Goal: Transaction & Acquisition: Purchase product/service

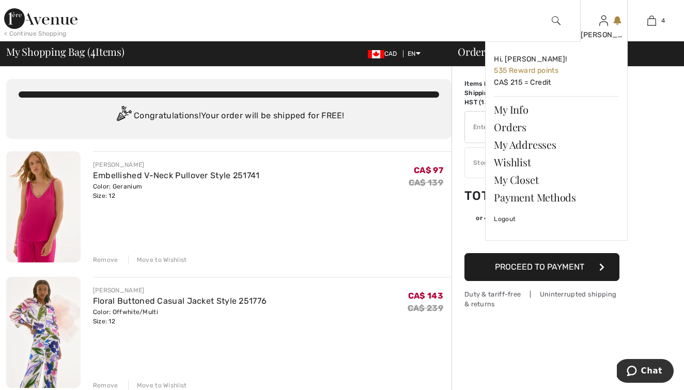
click at [600, 29] on div "[PERSON_NAME]" at bounding box center [604, 34] width 47 height 11
click at [507, 69] on span "535 Reward points" at bounding box center [526, 70] width 65 height 9
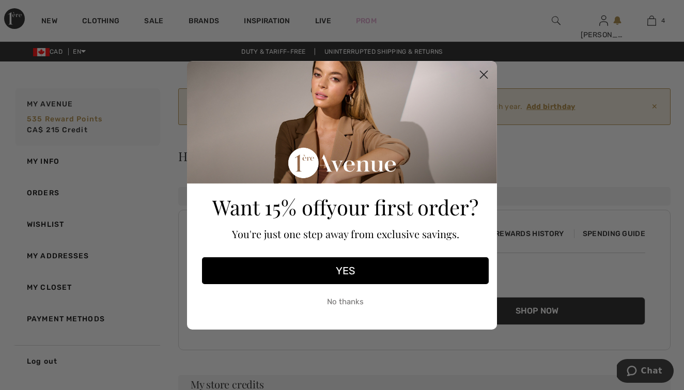
click at [361, 302] on button "No thanks" at bounding box center [345, 303] width 287 height 26
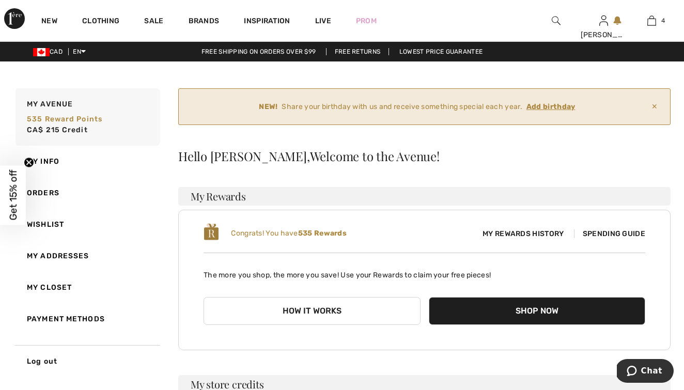
click at [619, 232] on span "Spending Guide" at bounding box center [609, 234] width 71 height 9
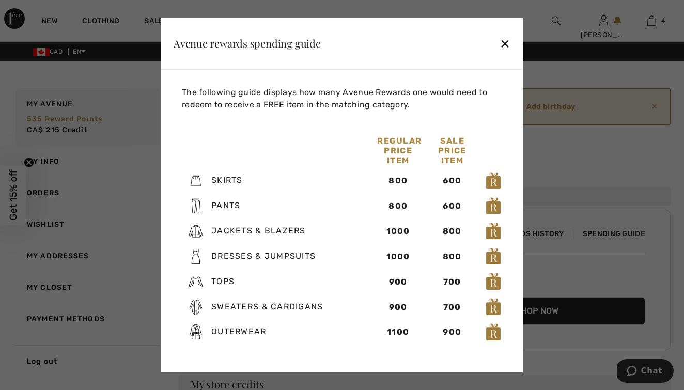
click at [504, 44] on div "✕" at bounding box center [505, 44] width 11 height 22
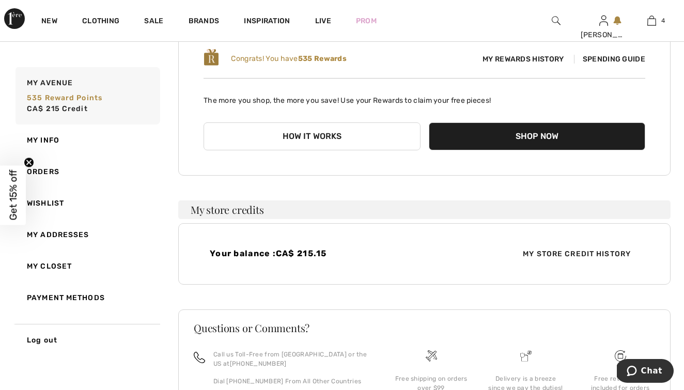
scroll to position [175, 0]
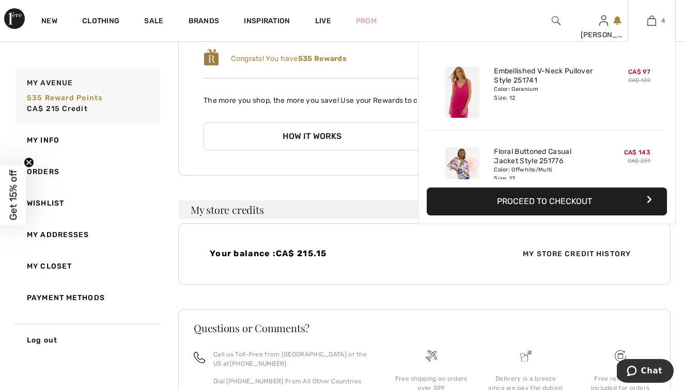
click at [653, 22] on img at bounding box center [652, 20] width 9 height 12
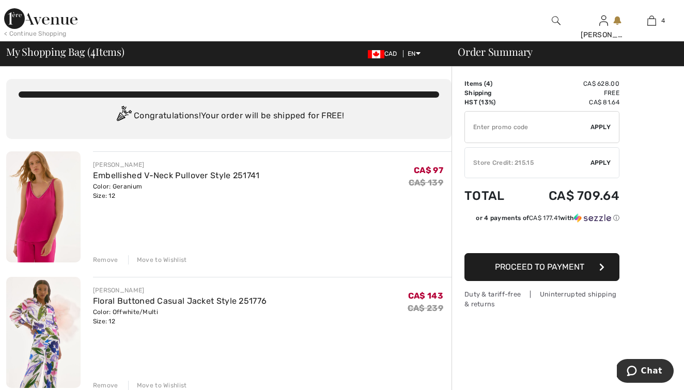
click at [100, 259] on div "Remove" at bounding box center [105, 259] width 25 height 9
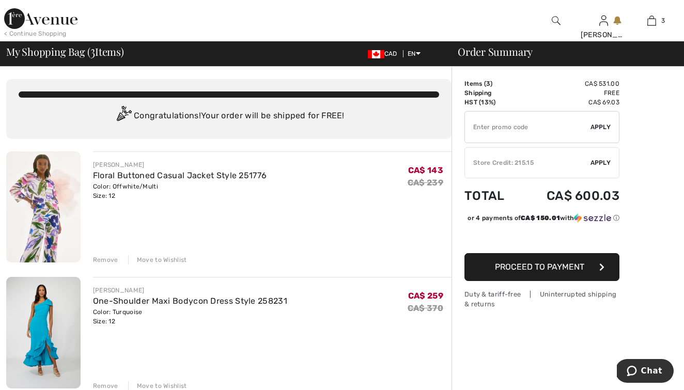
scroll to position [2, 0]
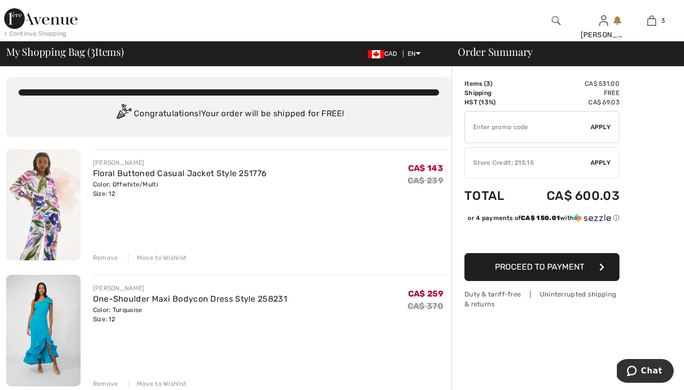
click at [59, 321] on img at bounding box center [43, 330] width 74 height 111
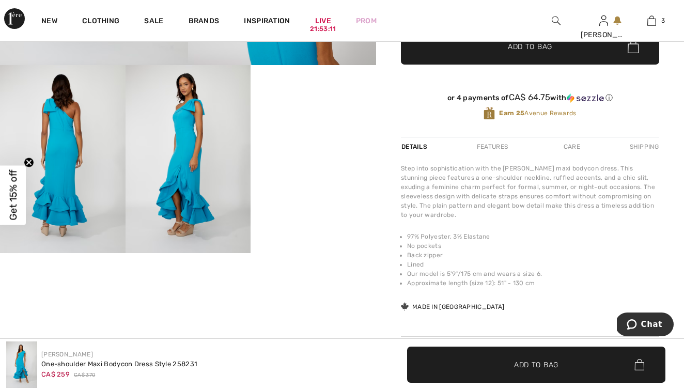
scroll to position [270, 0]
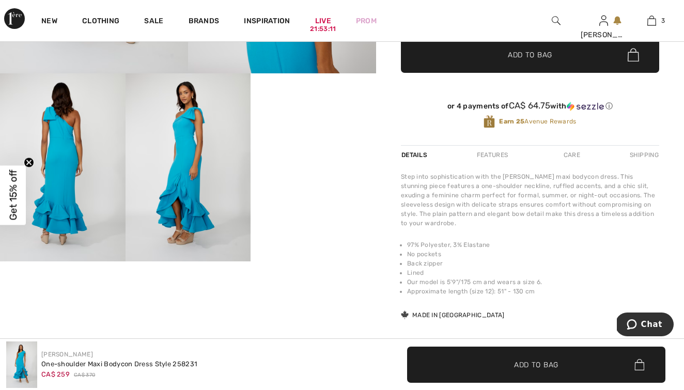
click at [313, 136] on video "Your browser does not support the video tag." at bounding box center [314, 104] width 126 height 63
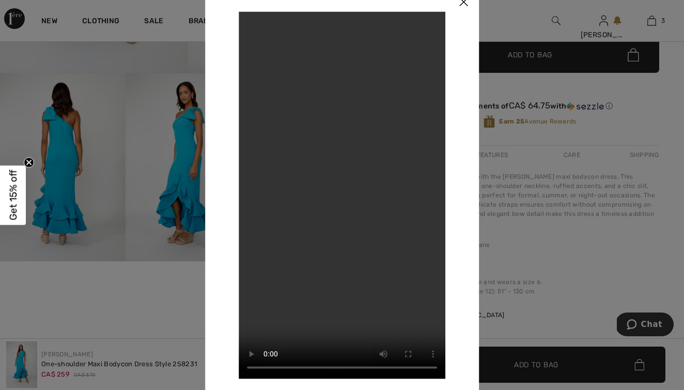
click at [463, 3] on img at bounding box center [463, 3] width 31 height 32
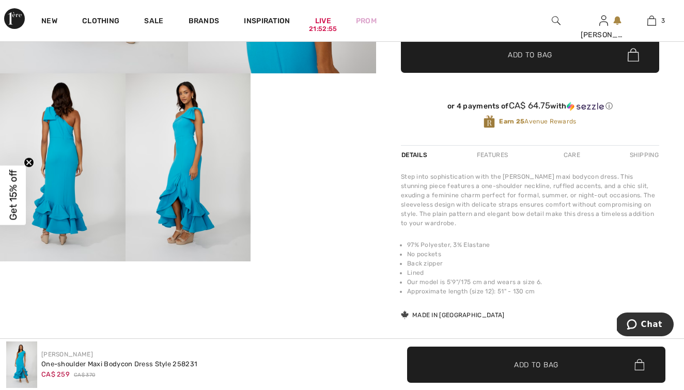
click at [80, 205] on img at bounding box center [63, 167] width 126 height 188
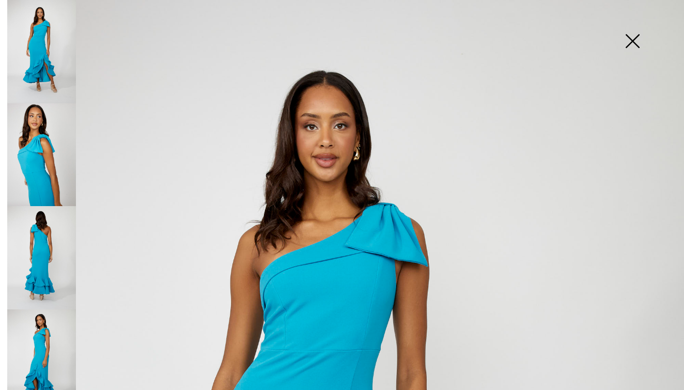
scroll to position [0, 0]
click at [40, 139] on img at bounding box center [41, 154] width 69 height 103
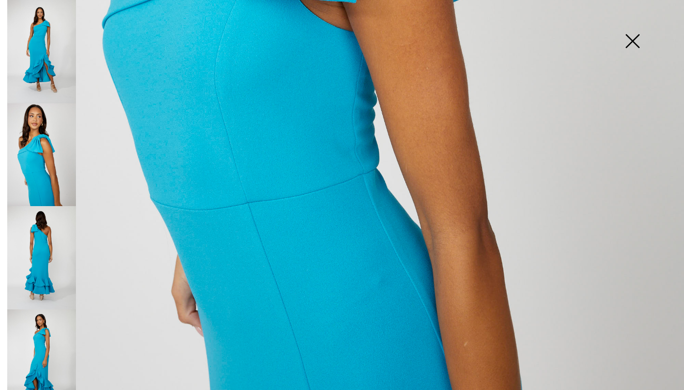
scroll to position [496, 0]
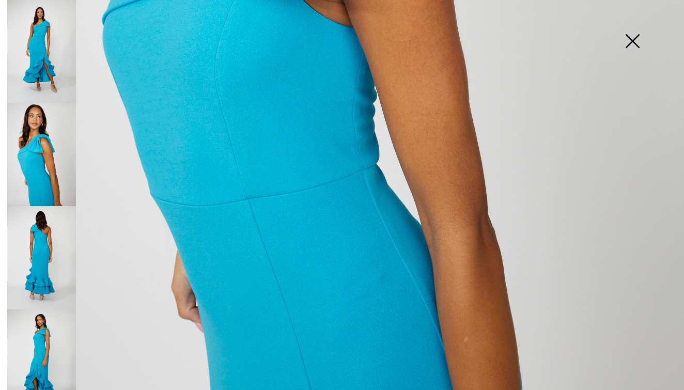
click at [632, 43] on img at bounding box center [633, 42] width 52 height 53
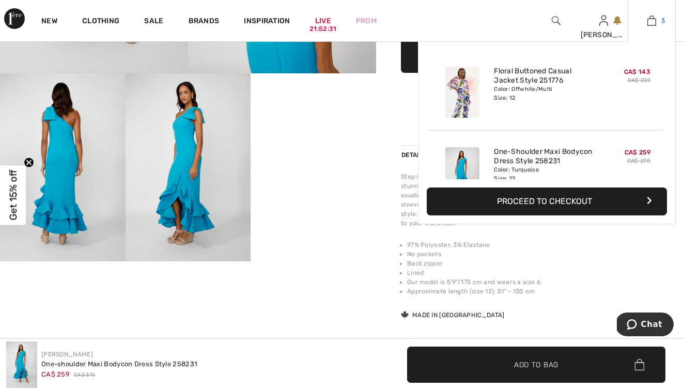
click at [652, 17] on img at bounding box center [652, 20] width 9 height 12
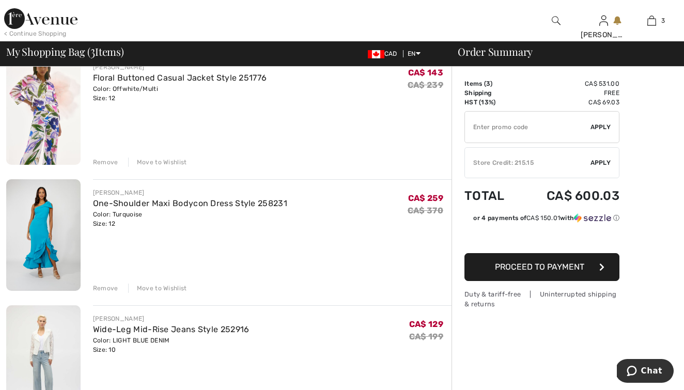
scroll to position [98, 0]
click at [112, 286] on div "Remove" at bounding box center [105, 288] width 25 height 9
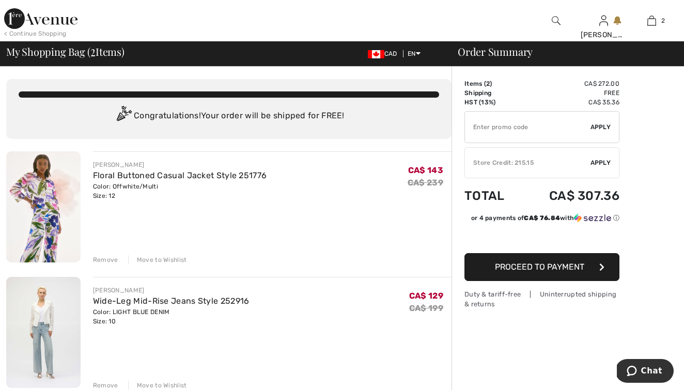
scroll to position [0, 0]
click at [36, 188] on img at bounding box center [43, 206] width 74 height 111
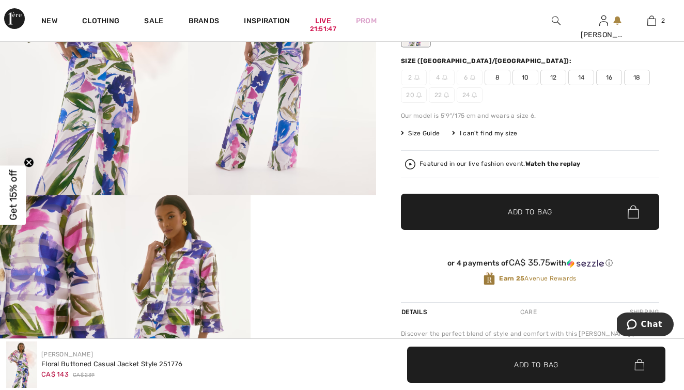
scroll to position [301, 0]
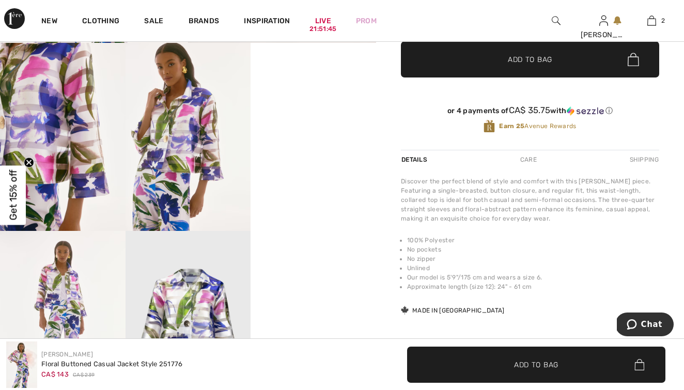
click at [177, 193] on img at bounding box center [189, 137] width 126 height 188
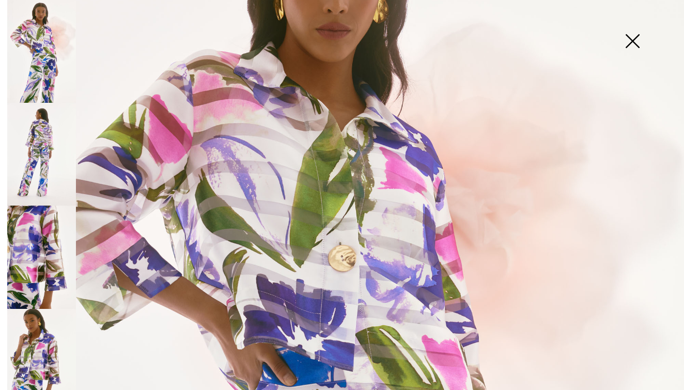
scroll to position [142, 0]
click at [48, 155] on img at bounding box center [41, 154] width 69 height 103
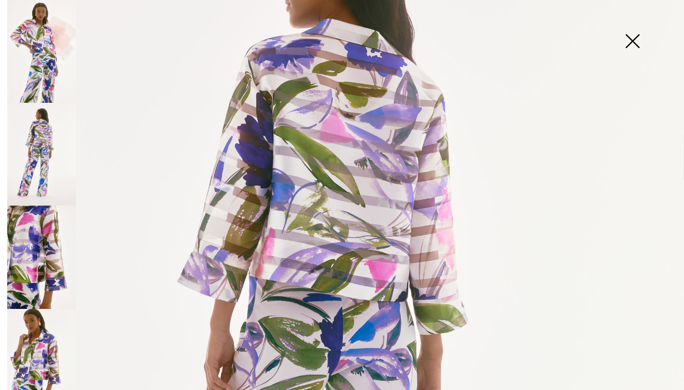
click at [48, 241] on img at bounding box center [41, 257] width 69 height 103
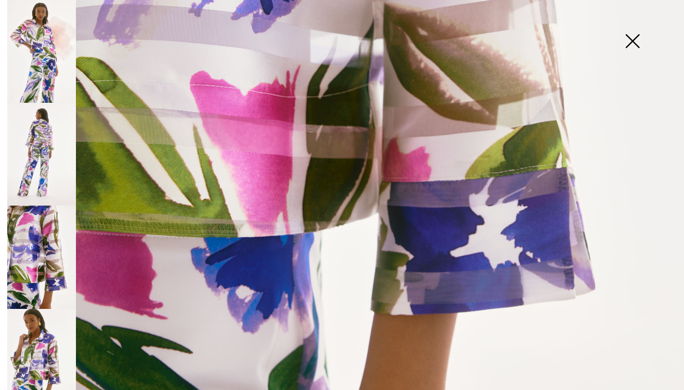
scroll to position [543, 0]
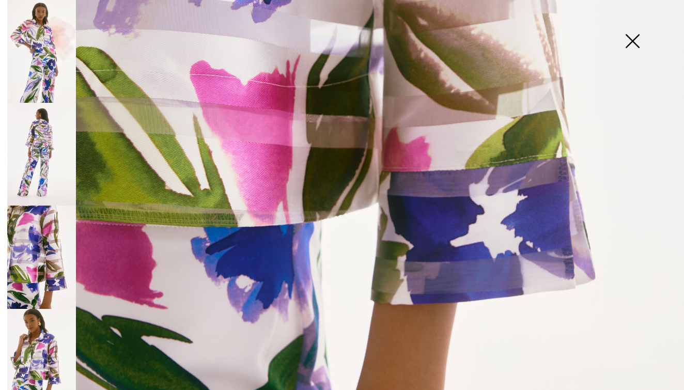
click at [634, 47] on img at bounding box center [633, 42] width 52 height 53
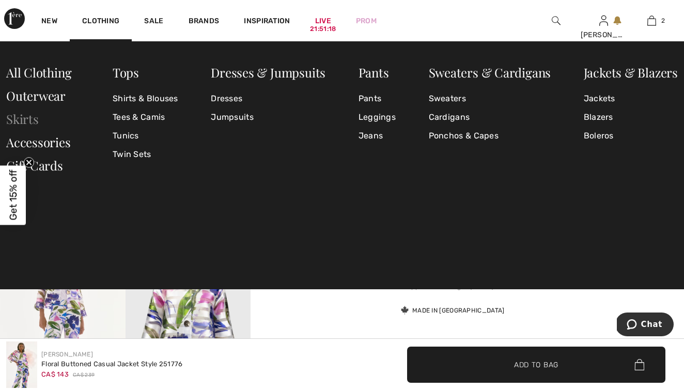
click at [19, 116] on link "Skirts" at bounding box center [22, 119] width 33 height 17
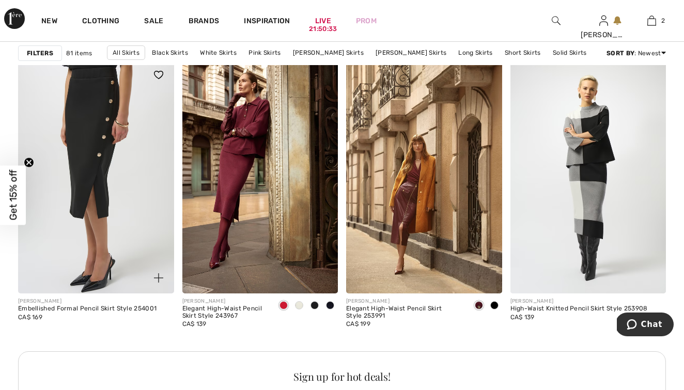
scroll to position [1921, 0]
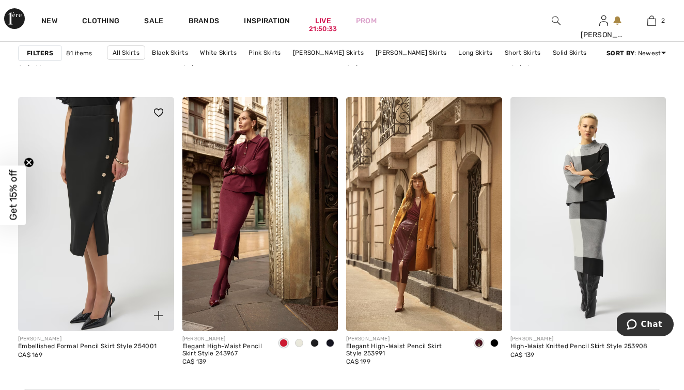
click at [100, 199] on img at bounding box center [96, 214] width 156 height 234
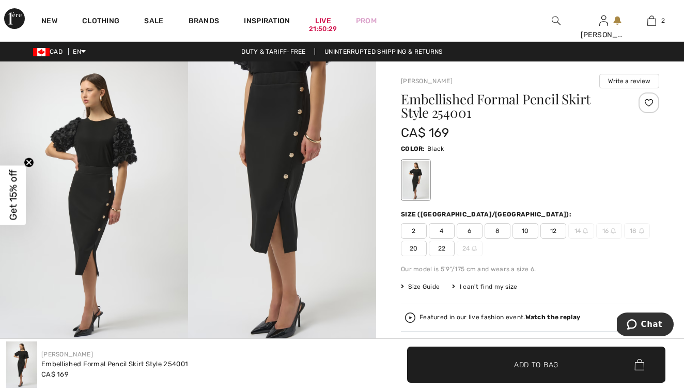
click at [528, 232] on span "10" at bounding box center [526, 231] width 26 height 16
click at [493, 358] on span "✔ Added to Bag Add to Bag" at bounding box center [536, 365] width 258 height 36
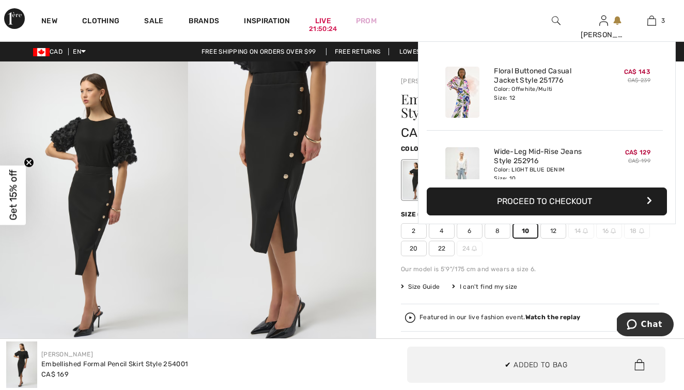
scroll to position [113, 0]
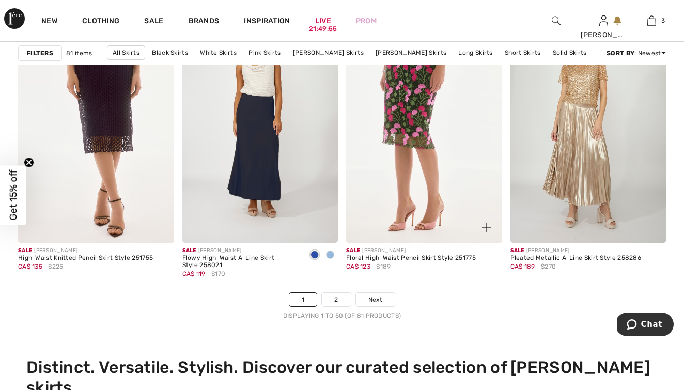
scroll to position [4344, 0]
click at [376, 296] on span "Next" at bounding box center [376, 299] width 14 height 9
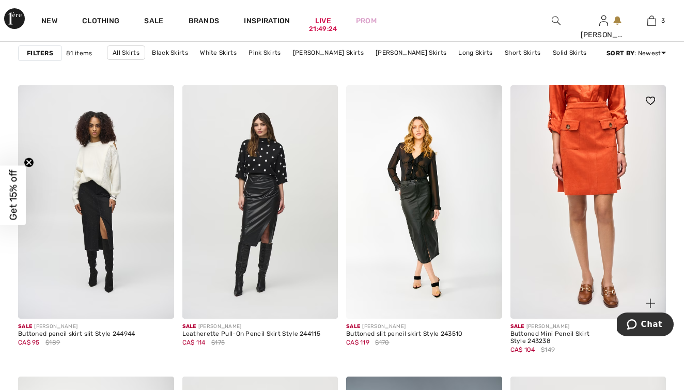
scroll to position [1421, 0]
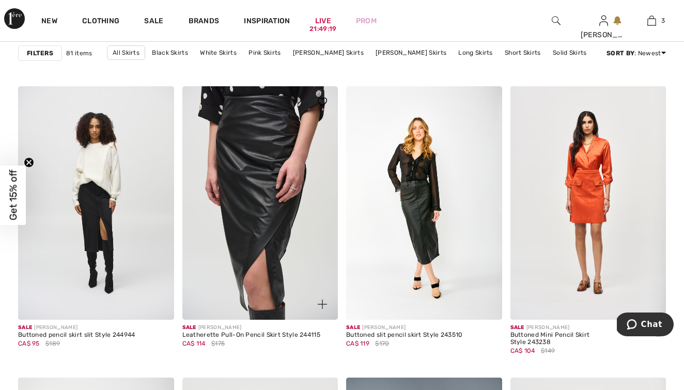
click at [277, 226] on img at bounding box center [260, 203] width 156 height 234
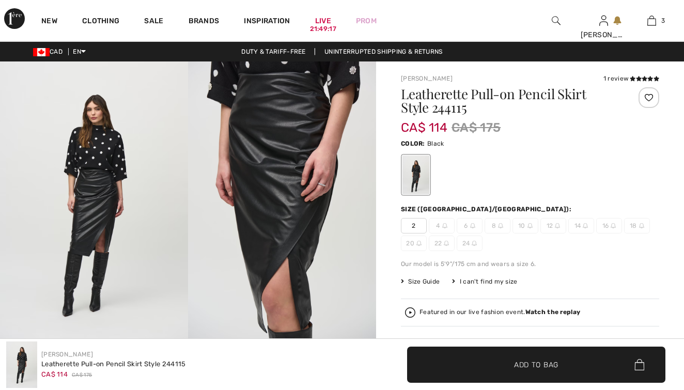
checkbox input "true"
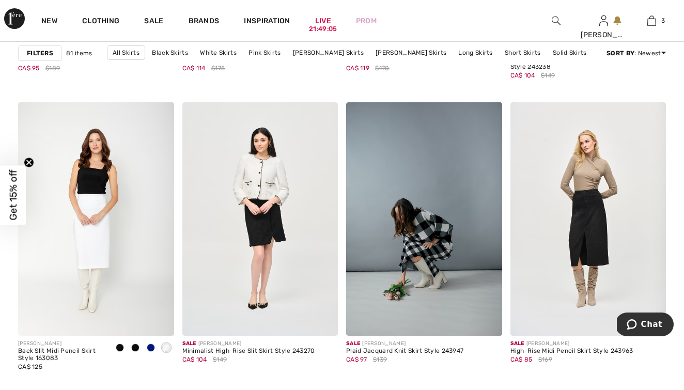
scroll to position [1698, 0]
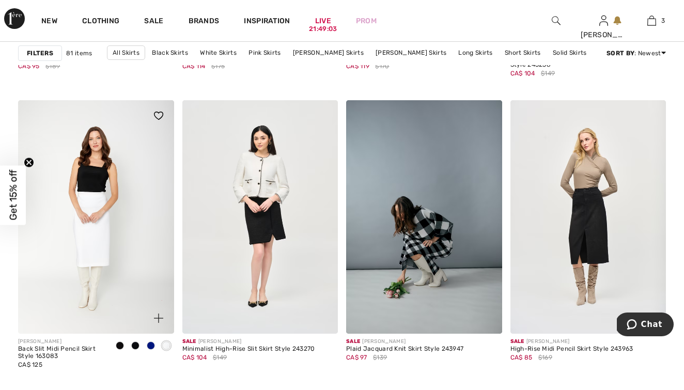
click at [150, 345] on span at bounding box center [151, 346] width 8 height 8
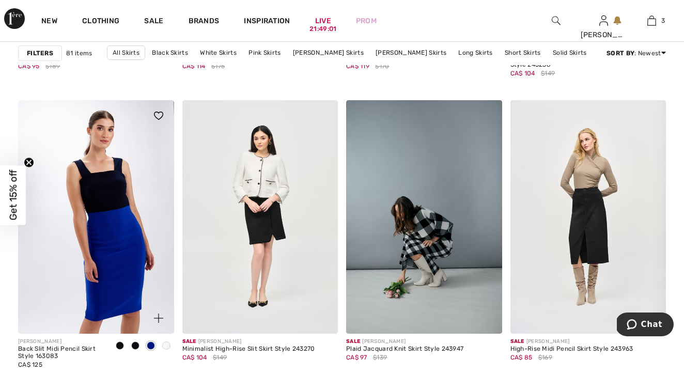
click at [139, 265] on img at bounding box center [96, 217] width 156 height 234
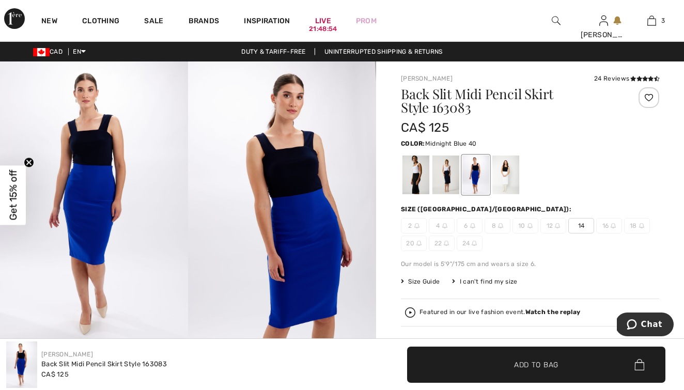
click at [447, 179] on div at bounding box center [446, 175] width 27 height 39
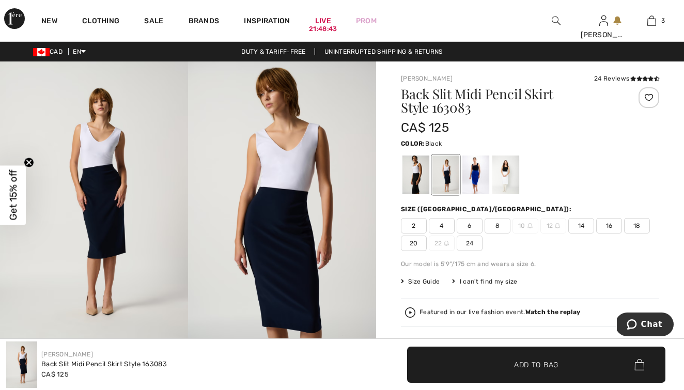
click at [412, 184] on div at bounding box center [416, 175] width 27 height 39
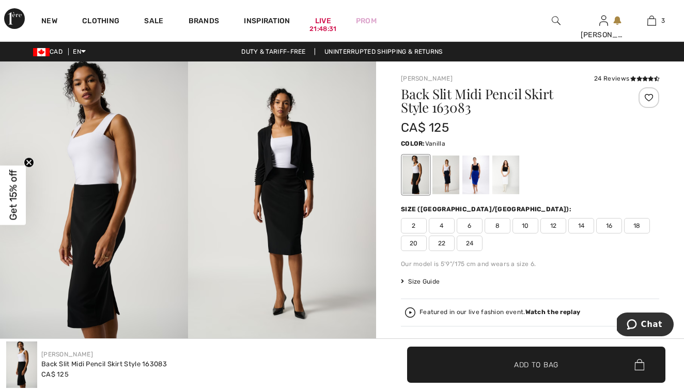
click at [511, 184] on div at bounding box center [506, 175] width 27 height 39
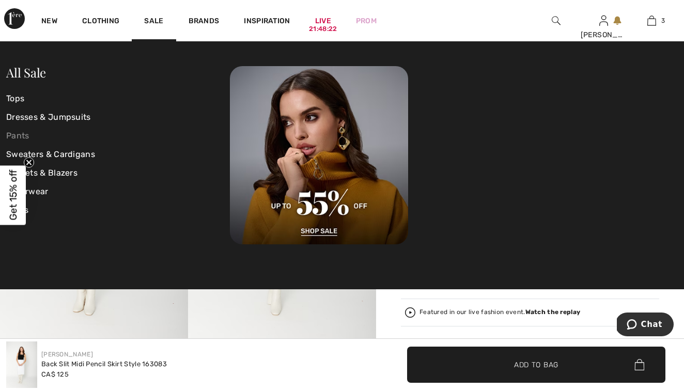
click at [14, 143] on link "Pants" at bounding box center [118, 136] width 224 height 19
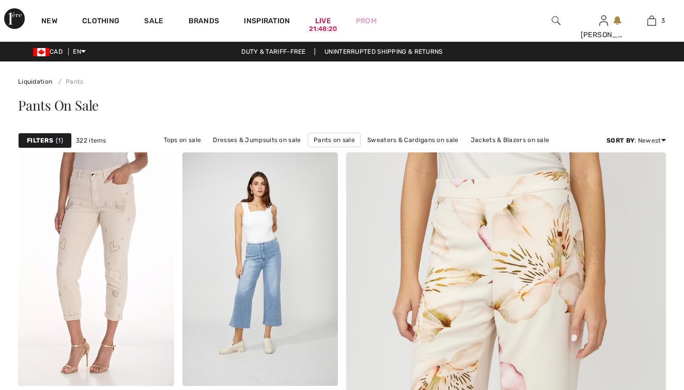
checkbox input "true"
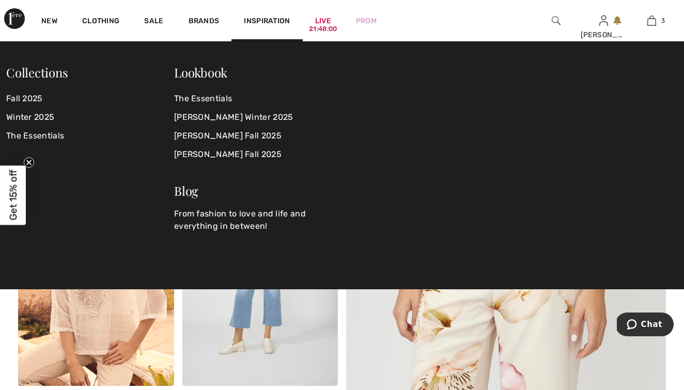
click at [557, 22] on img at bounding box center [556, 20] width 9 height 12
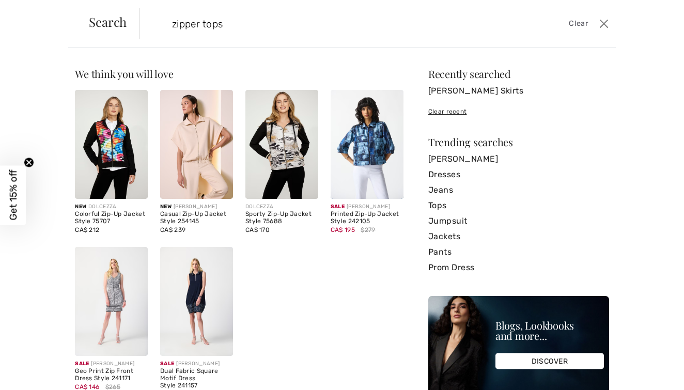
type input "zipper tops"
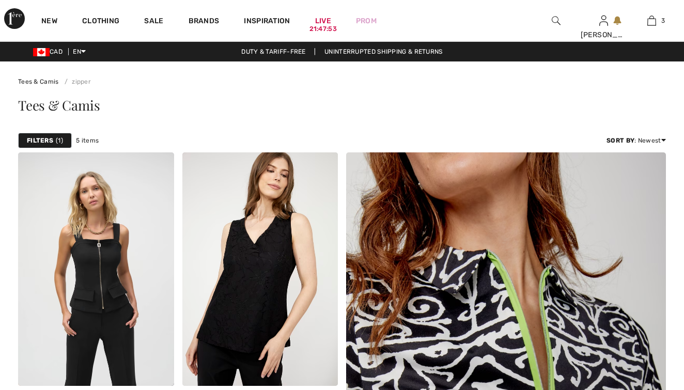
checkbox input "true"
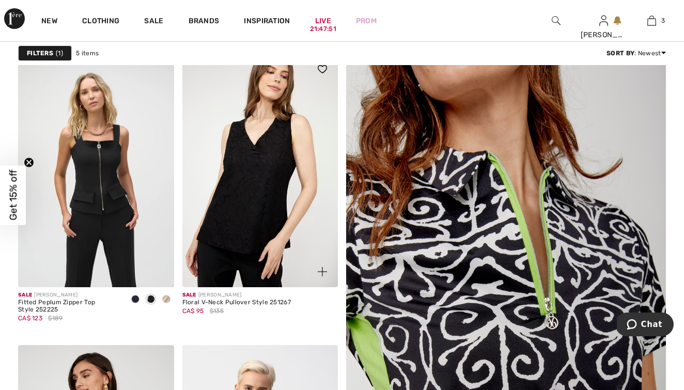
scroll to position [99, 0]
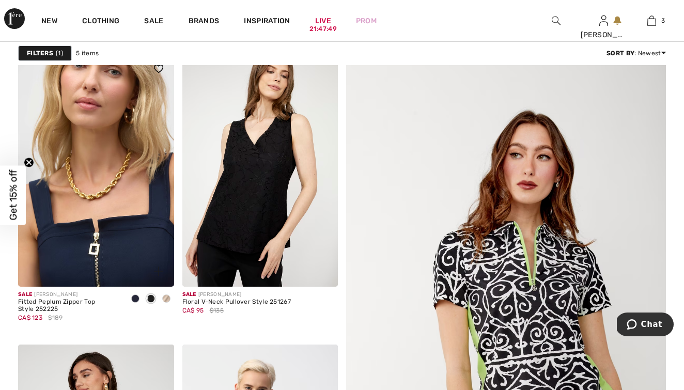
click at [132, 232] on img at bounding box center [96, 170] width 156 height 234
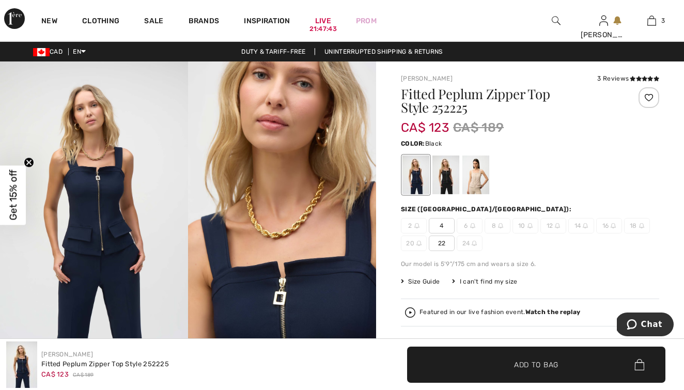
click at [448, 180] on div at bounding box center [446, 175] width 27 height 39
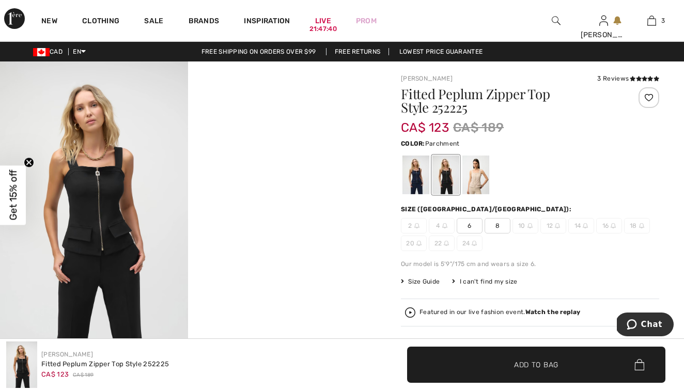
click at [486, 185] on div at bounding box center [476, 175] width 27 height 39
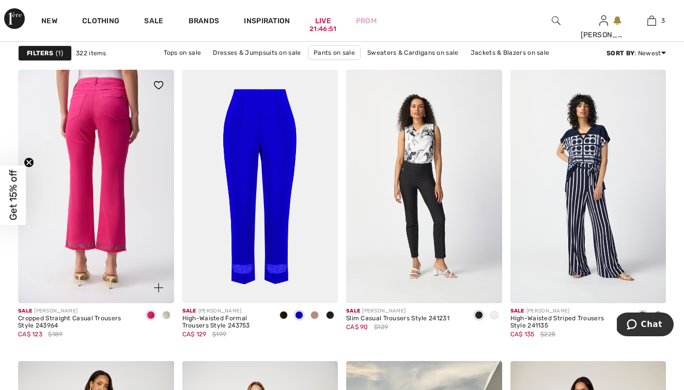
scroll to position [3988, 0]
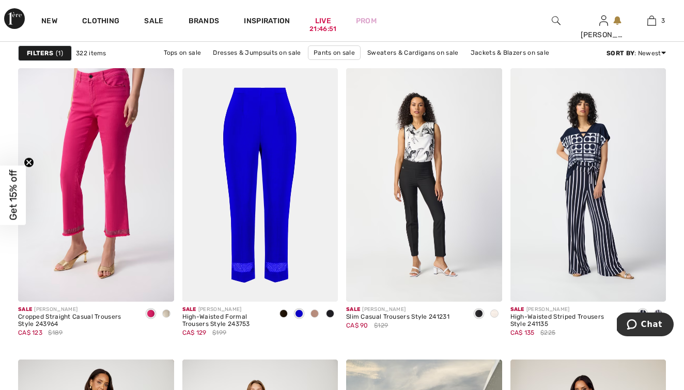
click at [30, 55] on strong "Filters" at bounding box center [40, 53] width 26 height 9
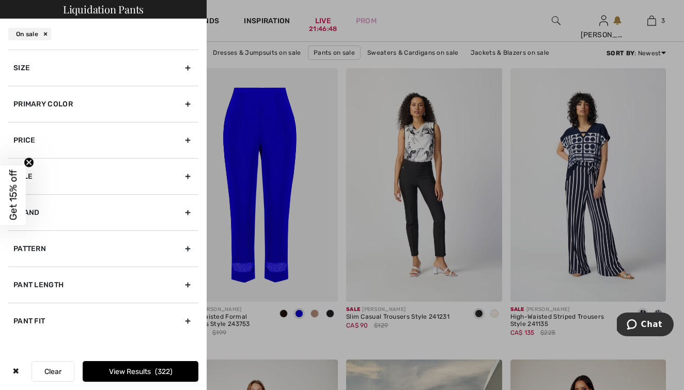
click at [66, 77] on div "Size" at bounding box center [103, 68] width 190 height 36
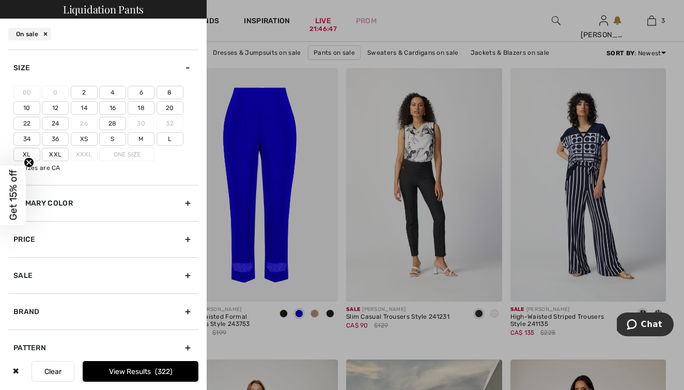
click at [28, 106] on label "10" at bounding box center [26, 107] width 27 height 13
click at [0, 0] on input"] "10" at bounding box center [0, 0] width 0 height 0
click at [131, 373] on button "View Results 73" at bounding box center [141, 371] width 116 height 21
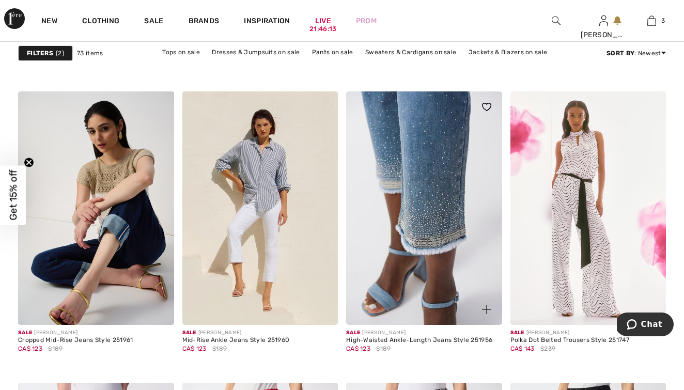
scroll to position [3674, 0]
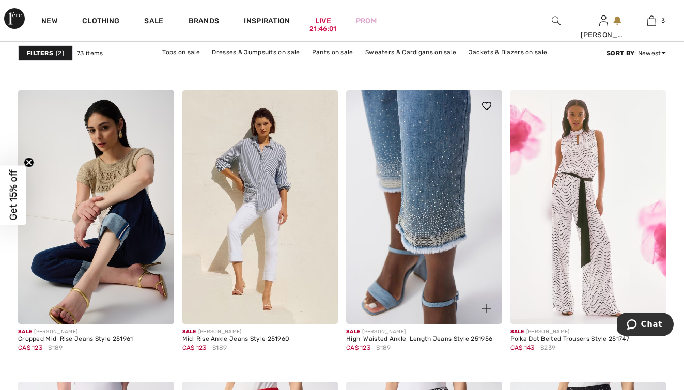
click at [429, 198] on img at bounding box center [424, 207] width 156 height 234
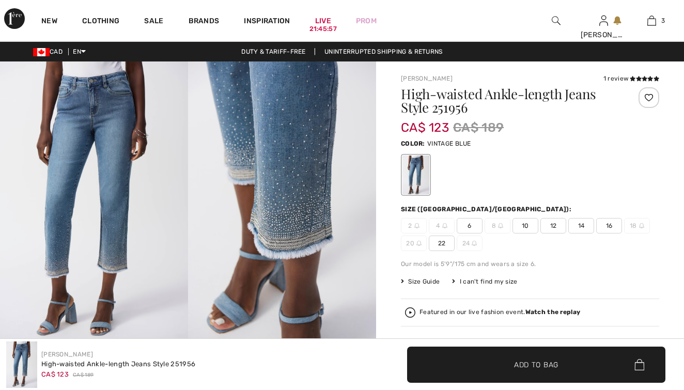
checkbox input "true"
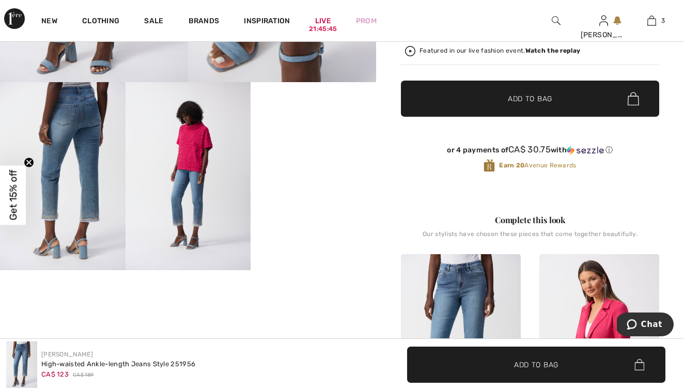
scroll to position [262, 0]
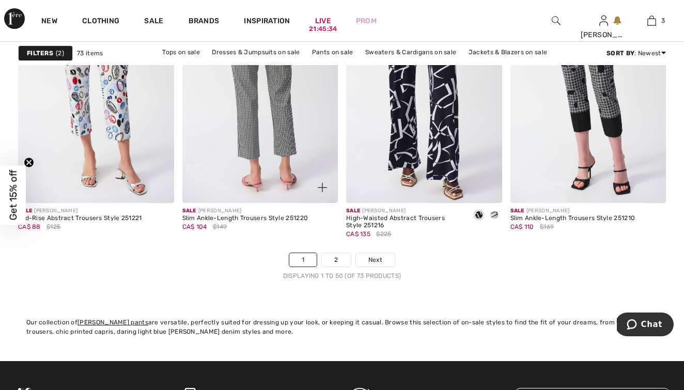
scroll to position [4383, 0]
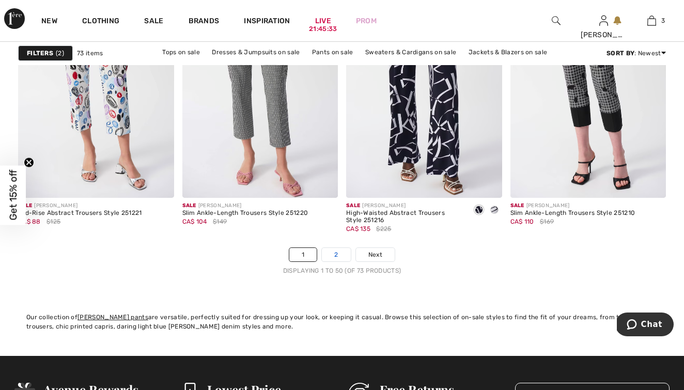
click at [332, 249] on link "2" at bounding box center [336, 254] width 28 height 13
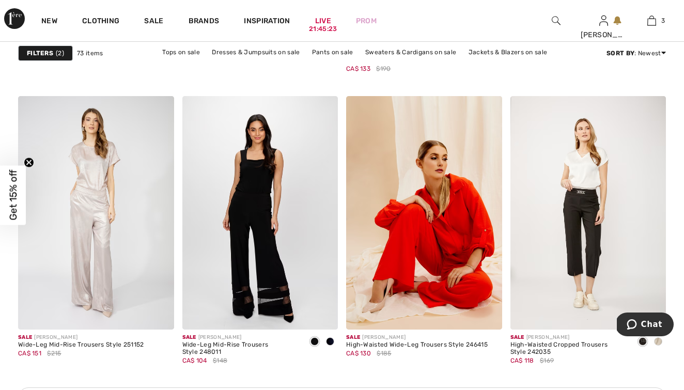
scroll to position [934, 0]
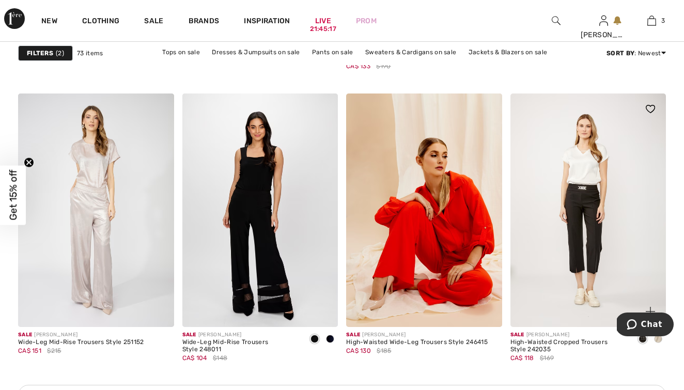
click at [592, 215] on img at bounding box center [589, 211] width 156 height 234
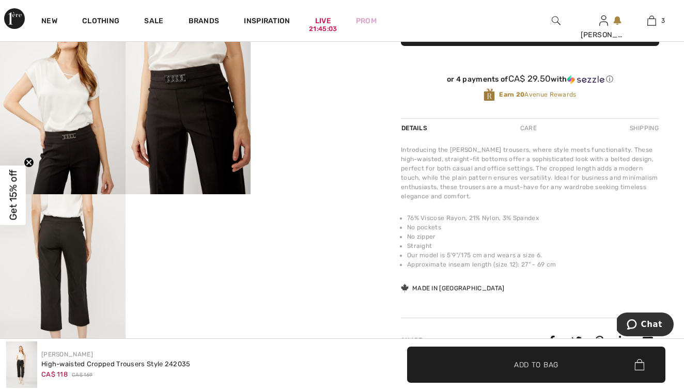
scroll to position [336, 0]
